Goal: Task Accomplishment & Management: Use online tool/utility

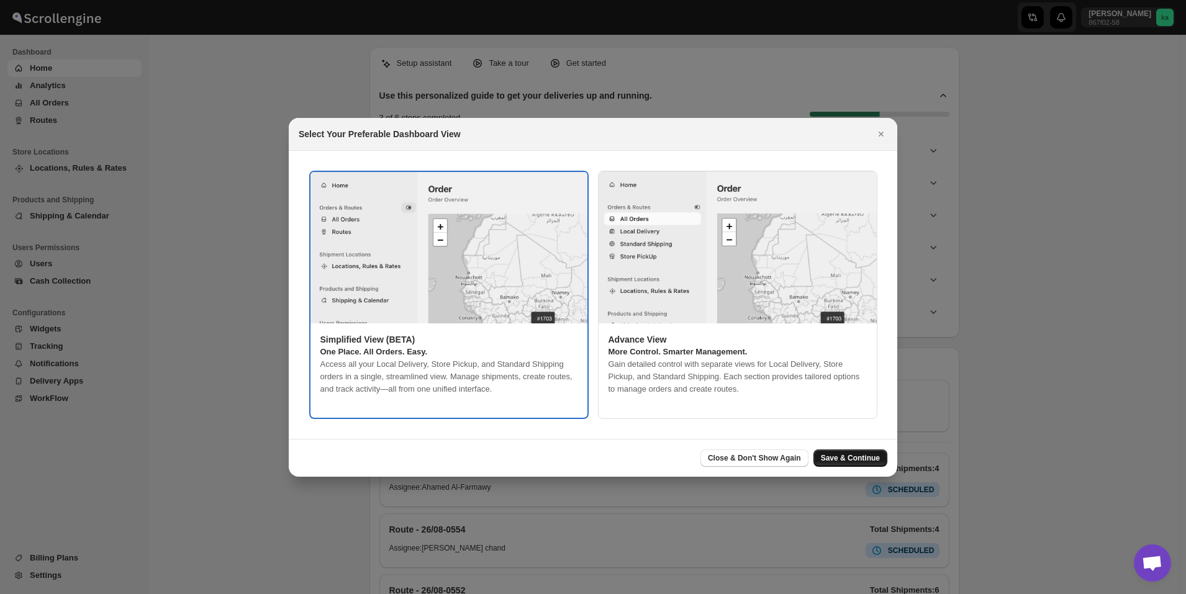
click at [855, 458] on span "Save & Continue" at bounding box center [850, 458] width 59 height 10
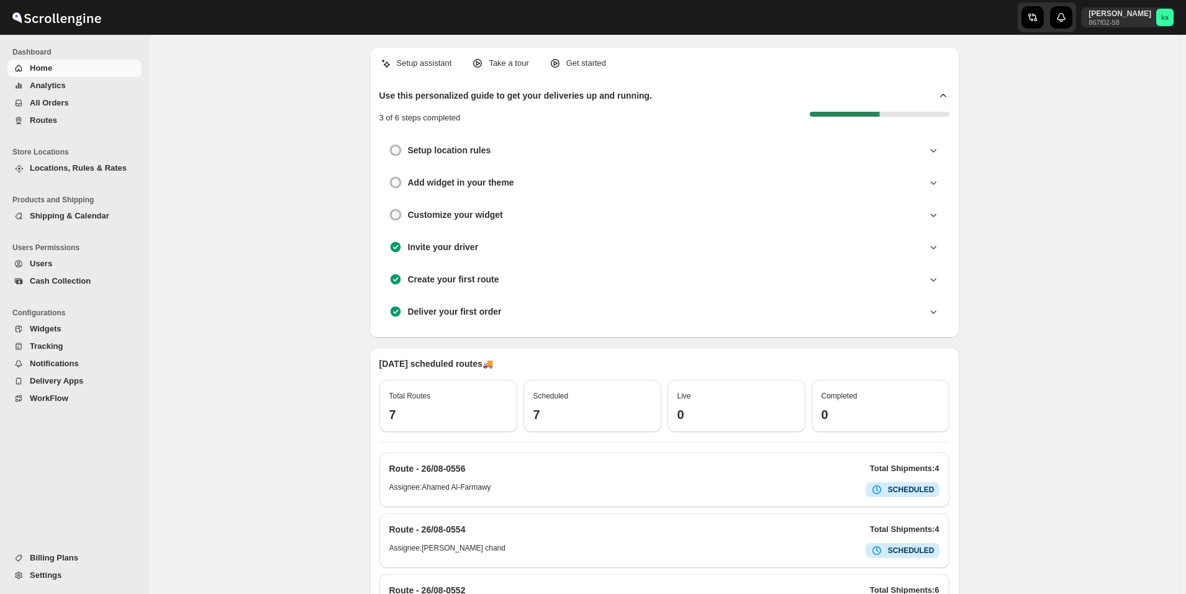
click at [68, 102] on span "All Orders" at bounding box center [84, 103] width 109 height 12
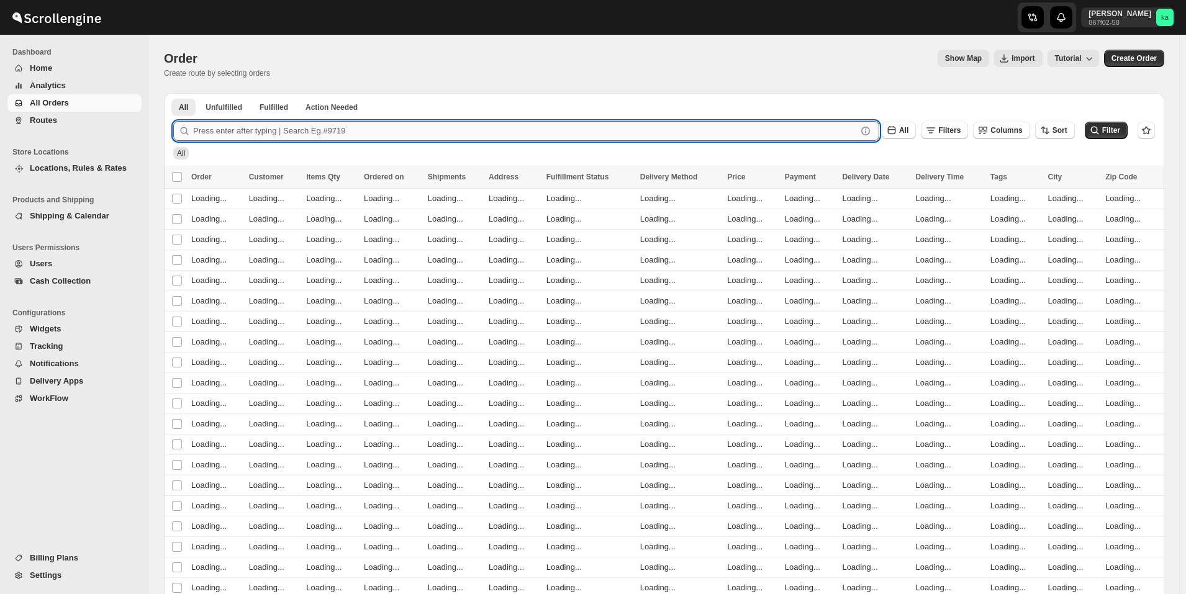
click at [521, 124] on input "text" at bounding box center [525, 131] width 664 height 20
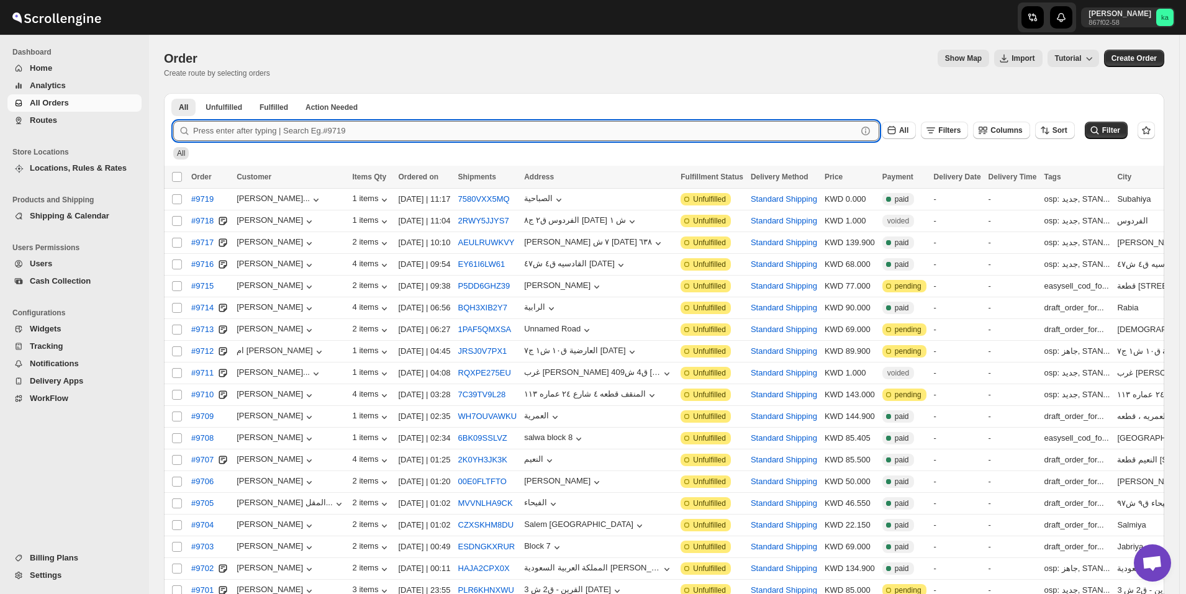
paste input "9719"
type input "9719"
click at [173, 93] on button "Submit" at bounding box center [190, 99] width 35 height 13
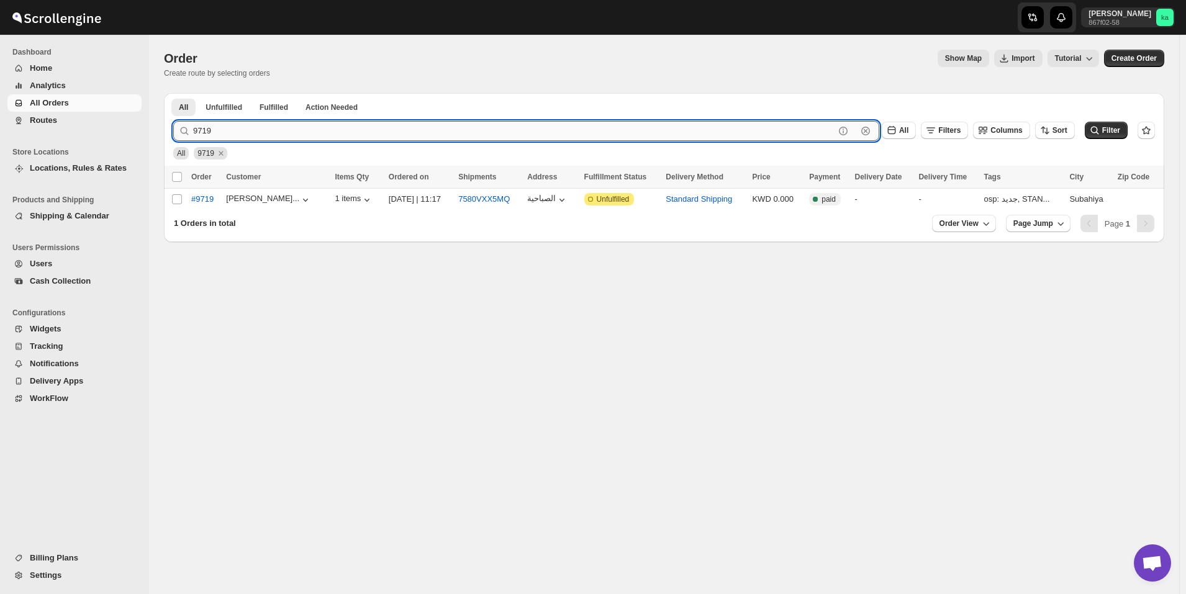
click at [173, 93] on button "Submit" at bounding box center [190, 99] width 35 height 13
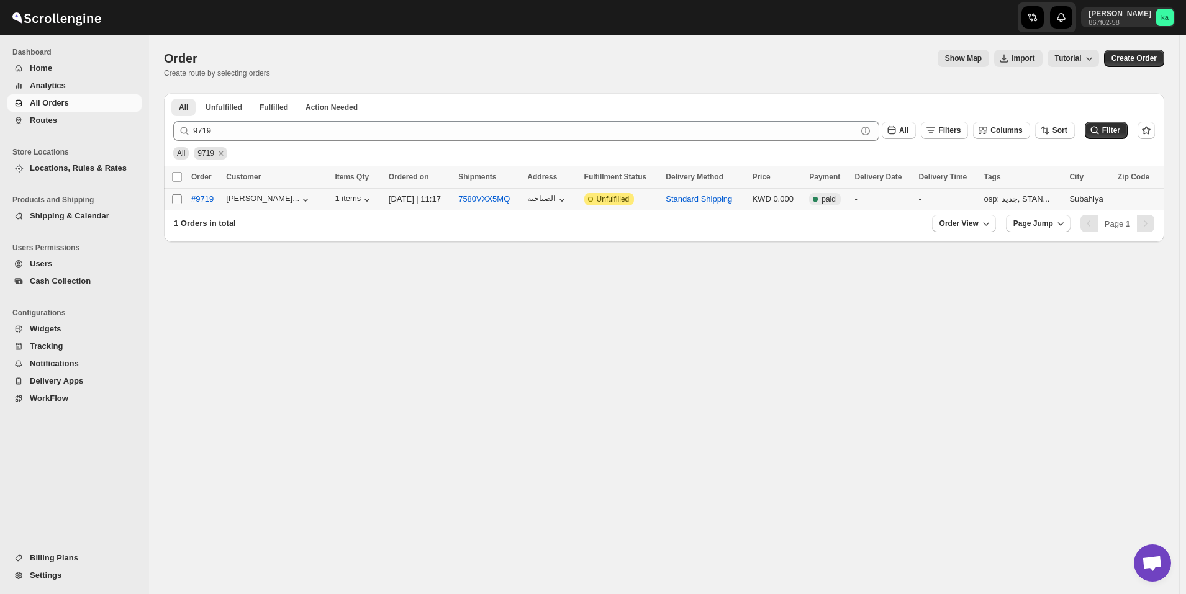
click at [174, 200] on input "Select order" at bounding box center [177, 199] width 10 height 10
checkbox input "true"
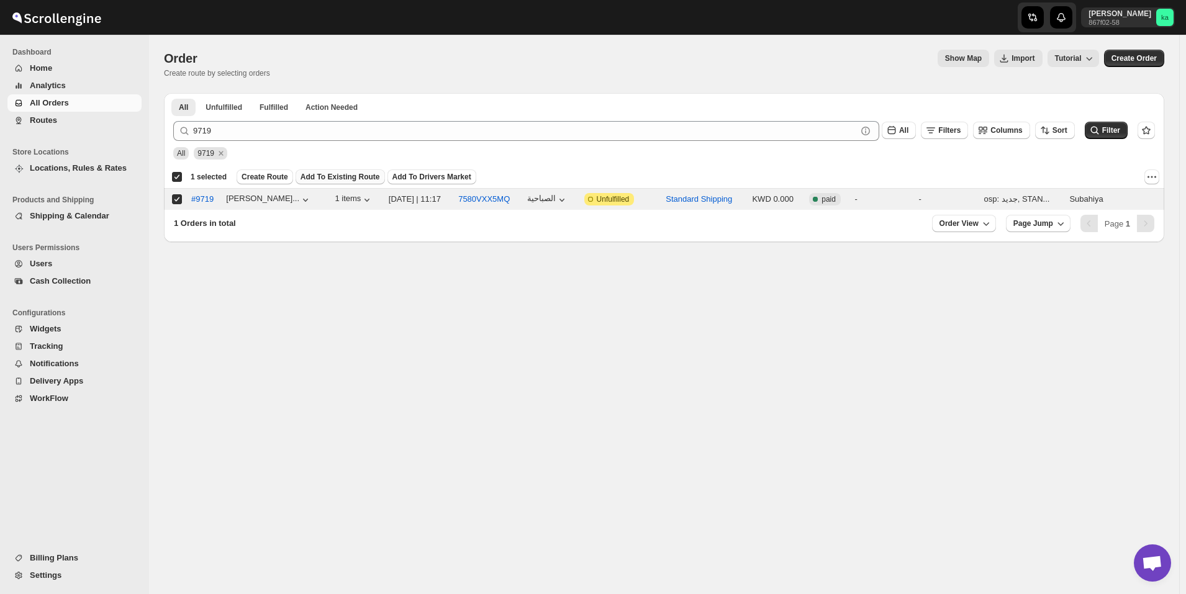
click at [344, 178] on span "Add To Existing Route" at bounding box center [339, 177] width 79 height 10
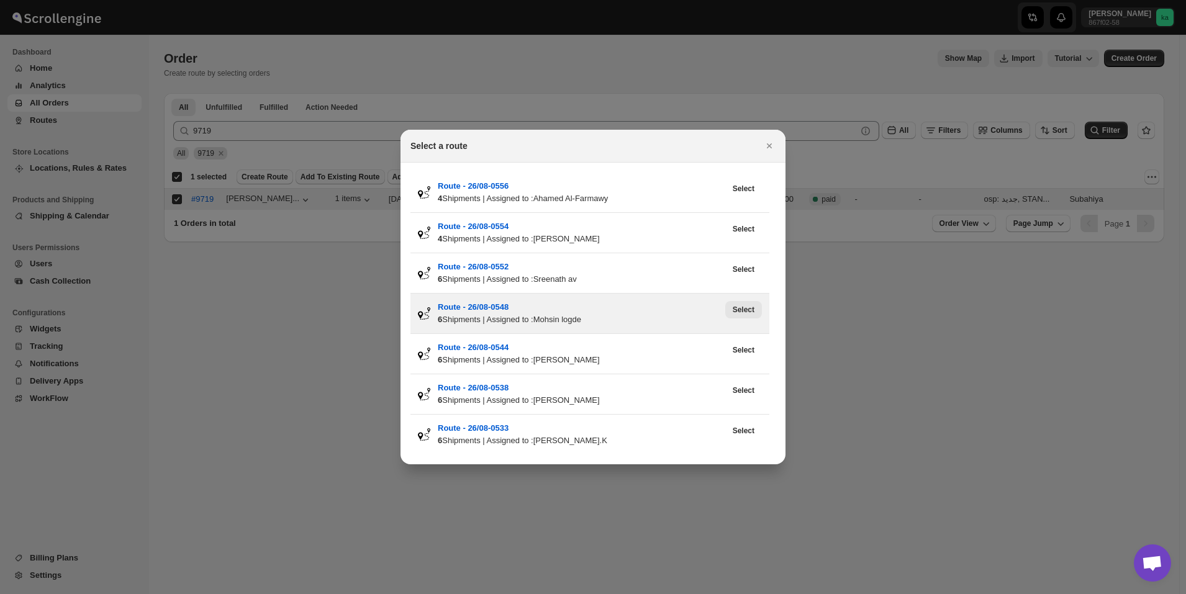
click at [749, 312] on span "Select" at bounding box center [744, 310] width 22 height 10
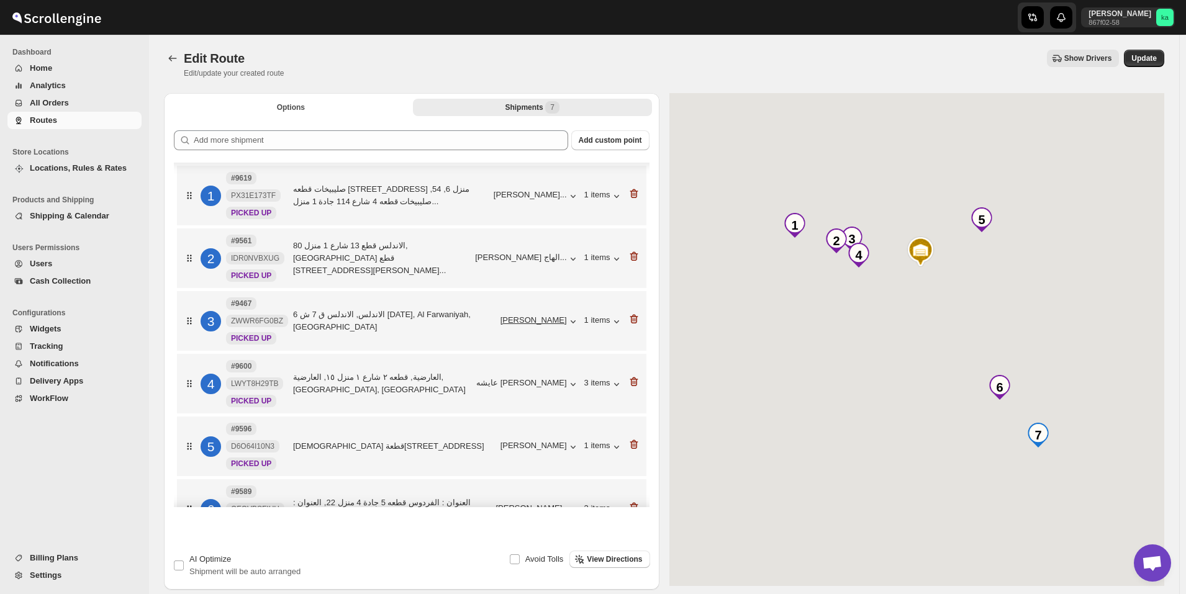
scroll to position [116, 0]
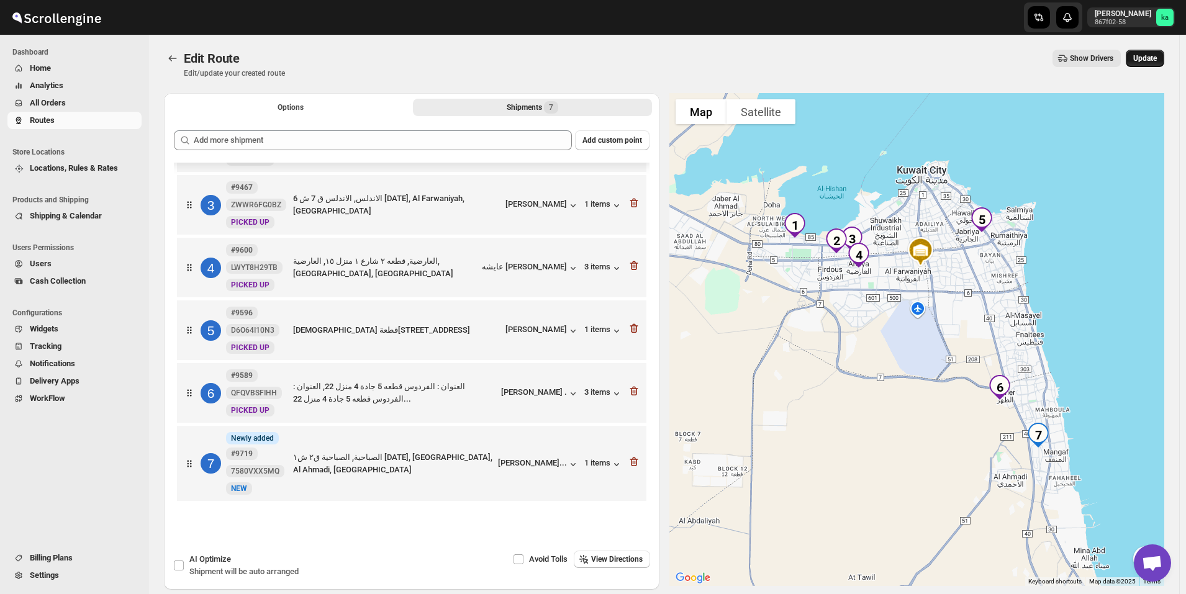
click at [1153, 53] on button "Update" at bounding box center [1145, 58] width 38 height 17
